Goal: Task Accomplishment & Management: Manage account settings

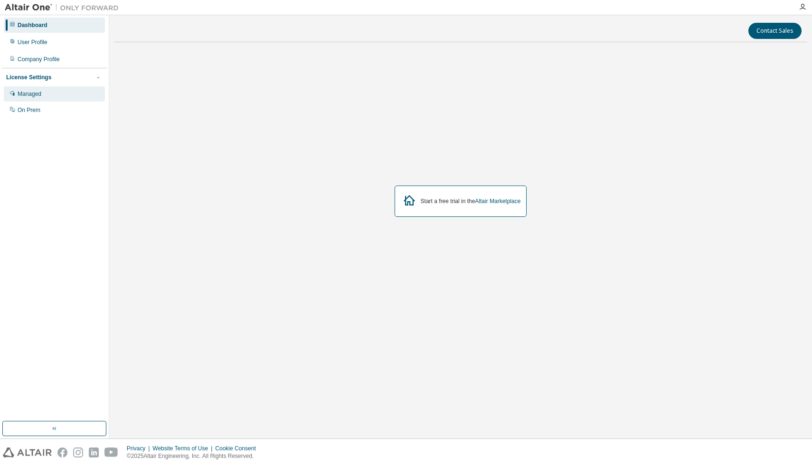
click at [55, 91] on div "Managed" at bounding box center [54, 93] width 101 height 15
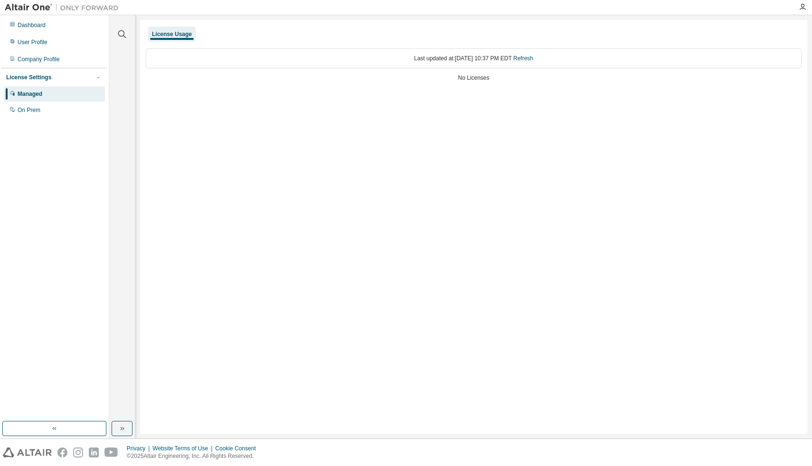
click at [58, 51] on div "Dashboard User Profile Company Profile License Settings Managed On Prem" at bounding box center [54, 68] width 106 height 102
click at [56, 56] on div "Company Profile" at bounding box center [39, 60] width 42 height 8
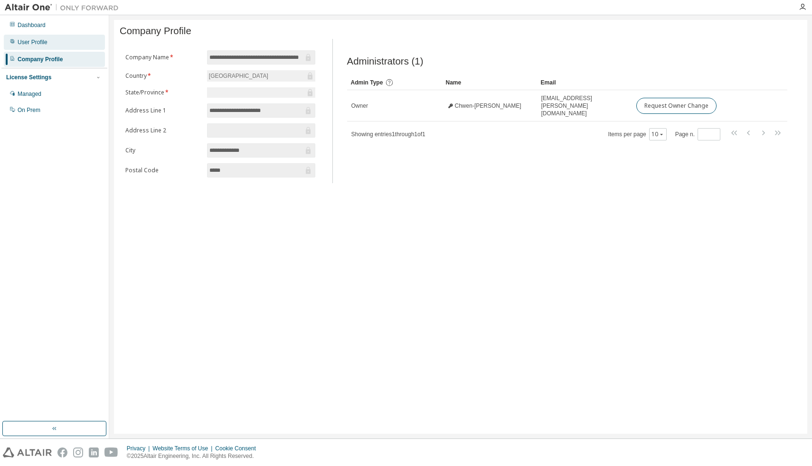
click at [56, 40] on div "User Profile" at bounding box center [54, 42] width 101 height 15
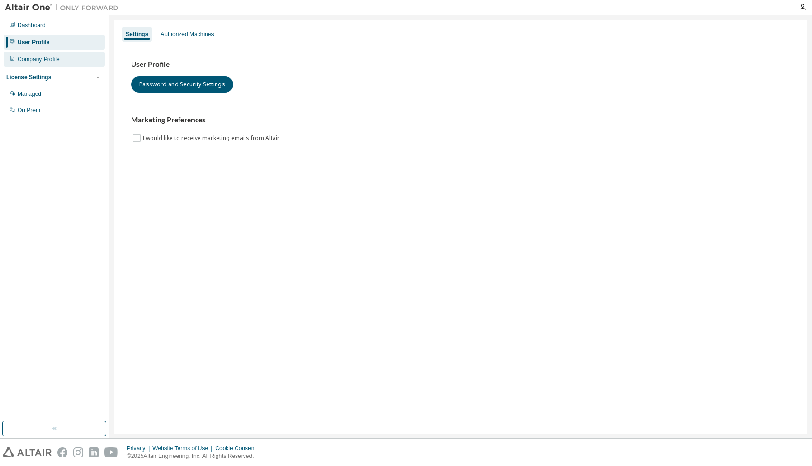
click at [55, 52] on div "Company Profile" at bounding box center [54, 59] width 101 height 15
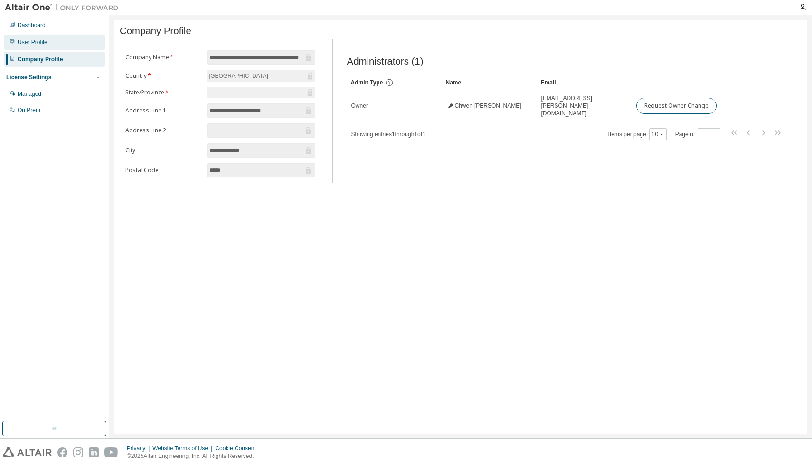
click at [58, 42] on div "User Profile" at bounding box center [54, 42] width 101 height 15
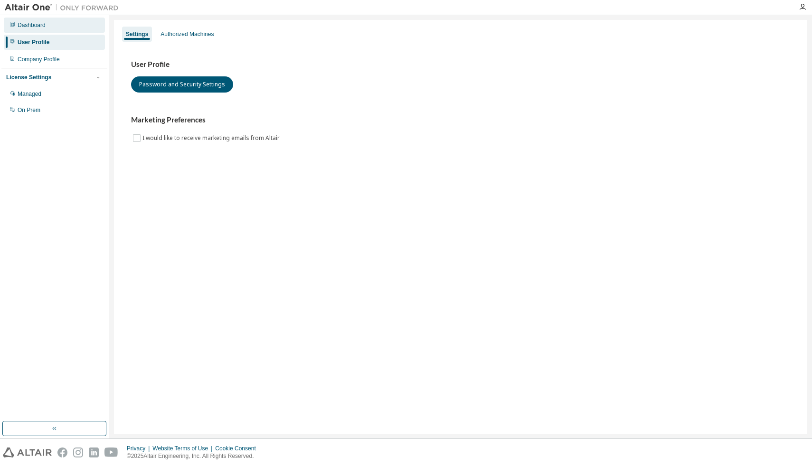
click at [60, 30] on div "Dashboard" at bounding box center [54, 25] width 101 height 15
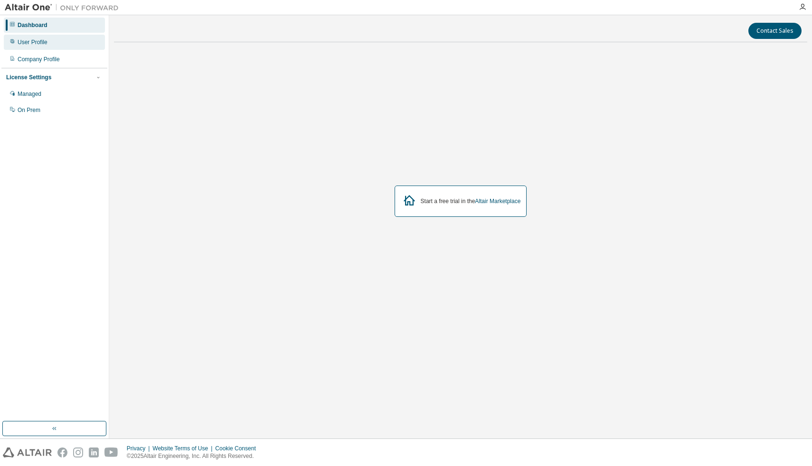
click at [59, 44] on div "User Profile" at bounding box center [54, 42] width 101 height 15
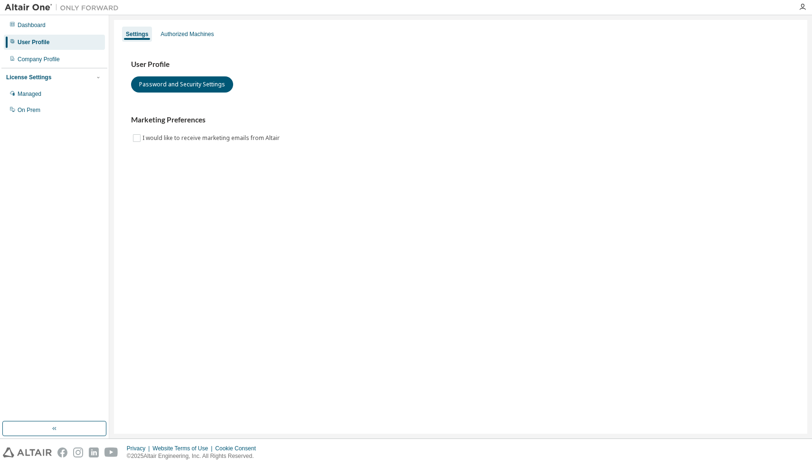
click at [156, 31] on div "Settings Authorized Machines" at bounding box center [461, 34] width 682 height 17
click at [163, 31] on div "Authorized Machines" at bounding box center [186, 34] width 53 height 8
